Goal: Use online tool/utility: Utilize a website feature to perform a specific function

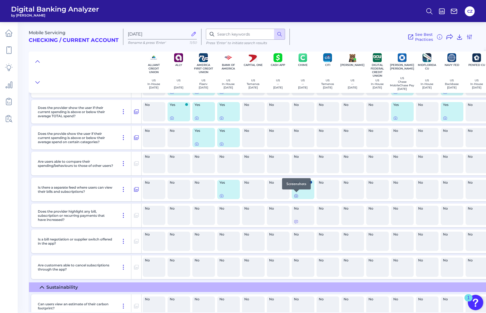
click at [296, 196] on icon at bounding box center [296, 196] width 4 height 4
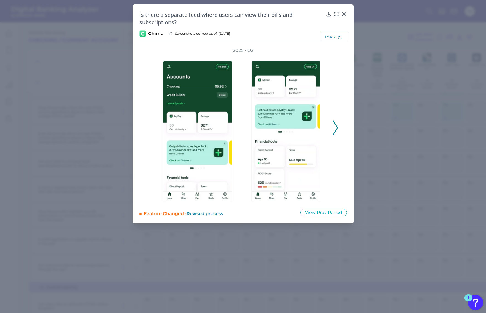
click at [333, 126] on button at bounding box center [336, 127] width 6 height 15
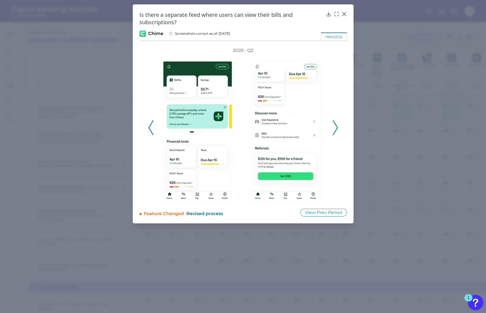
click at [335, 127] on icon at bounding box center [335, 127] width 5 height 15
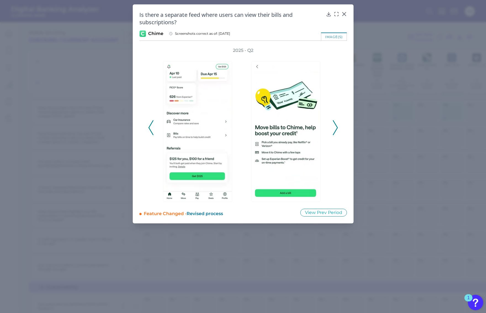
click at [335, 127] on icon at bounding box center [335, 127] width 5 height 15
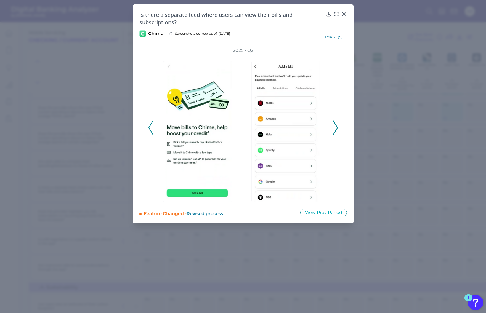
click at [333, 128] on icon at bounding box center [335, 127] width 5 height 15
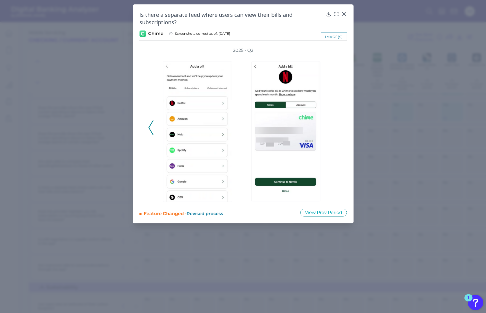
click at [157, 125] on div at bounding box center [199, 128] width 88 height 148
click at [158, 124] on div at bounding box center [199, 128] width 83 height 148
click at [151, 124] on polyline at bounding box center [151, 128] width 4 height 14
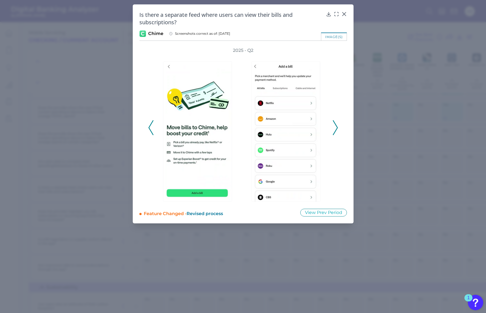
click at [151, 125] on polyline at bounding box center [151, 128] width 4 height 14
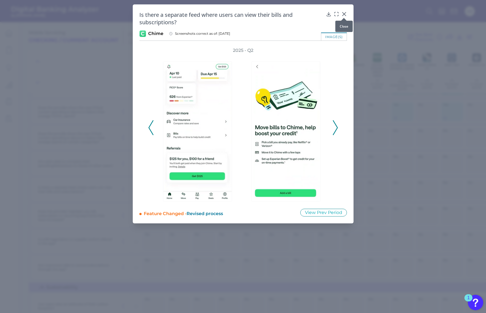
click at [344, 14] on icon at bounding box center [343, 13] width 3 height 3
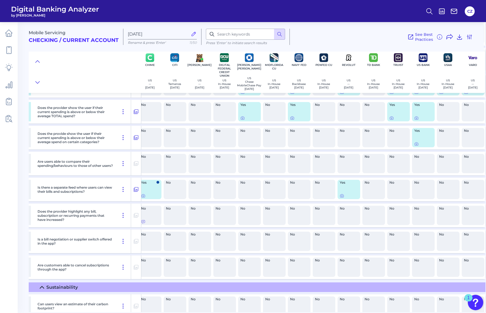
scroll to position [1691, 157]
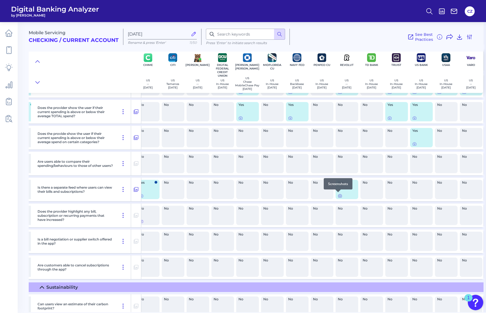
click at [338, 195] on icon at bounding box center [340, 196] width 4 height 4
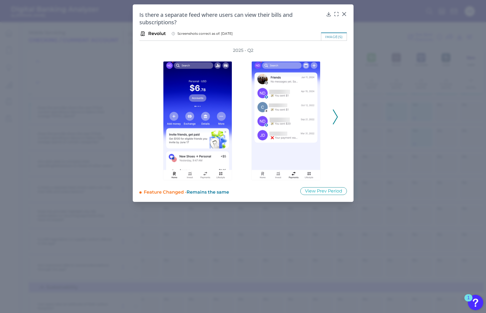
click at [337, 113] on icon at bounding box center [335, 117] width 5 height 15
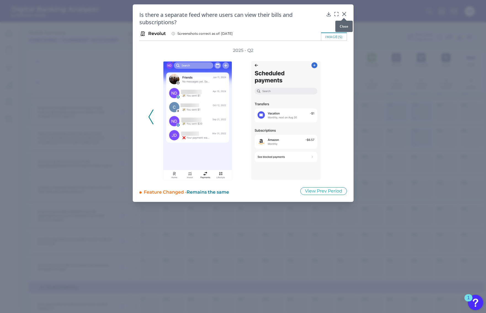
click at [345, 15] on icon at bounding box center [344, 14] width 6 height 6
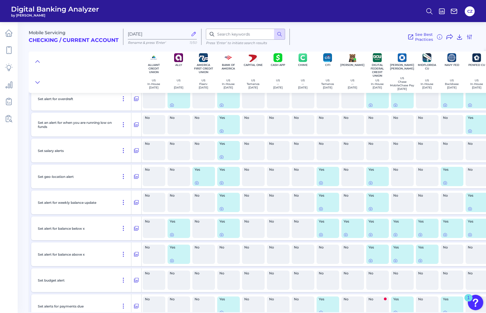
scroll to position [3038, 0]
